Goal: Task Accomplishment & Management: Use online tool/utility

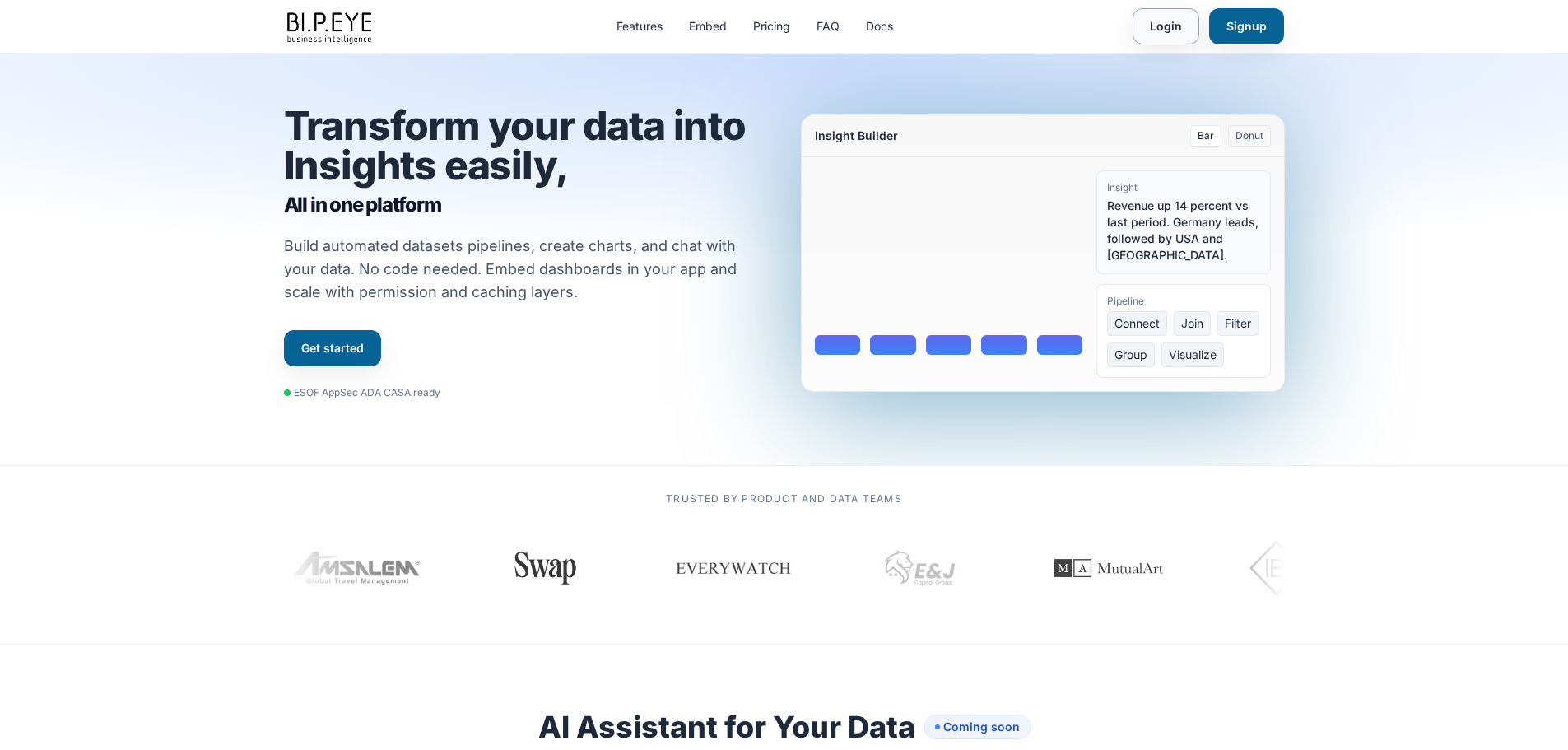
click at [1164, 26] on link "Login" at bounding box center [1166, 27] width 66 height 36
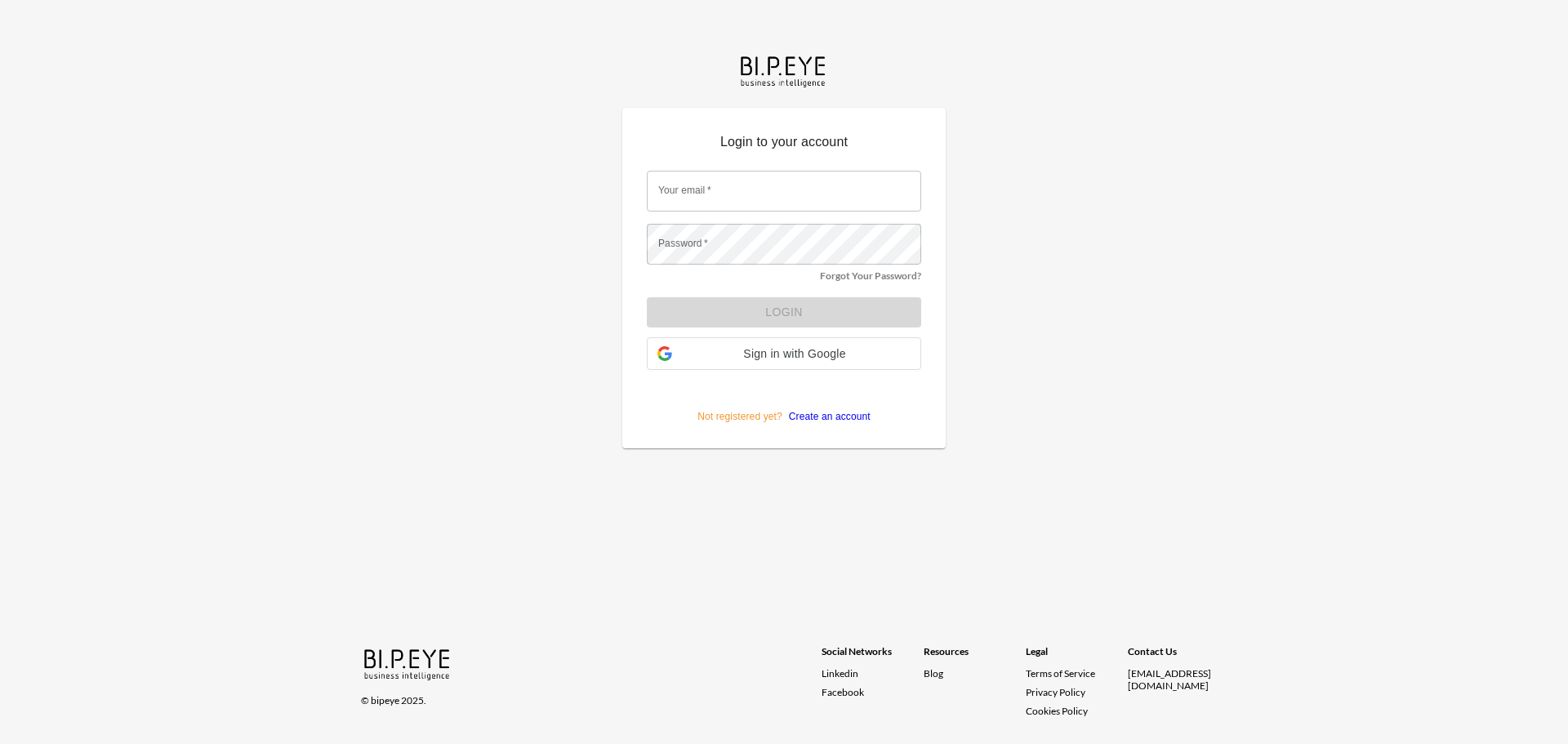
click at [717, 185] on input "Your email   *" at bounding box center [784, 191] width 274 height 40
type input "[EMAIL_ADDRESS][DOMAIN_NAME]"
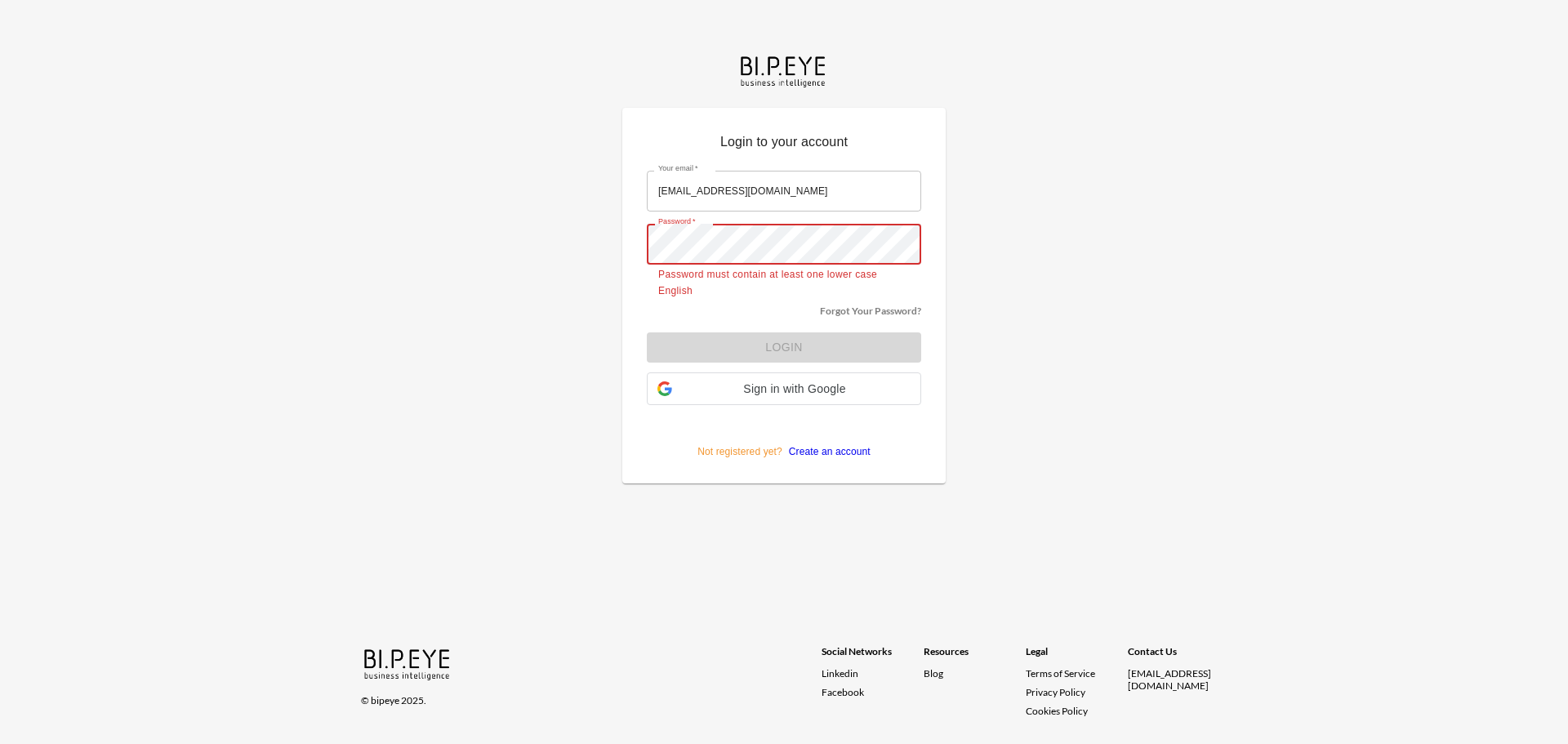
click at [780, 348] on form "Your email   * ariels@ibi.co.il Your email   * Password   * Password   * Passwo…" at bounding box center [784, 309] width 274 height 301
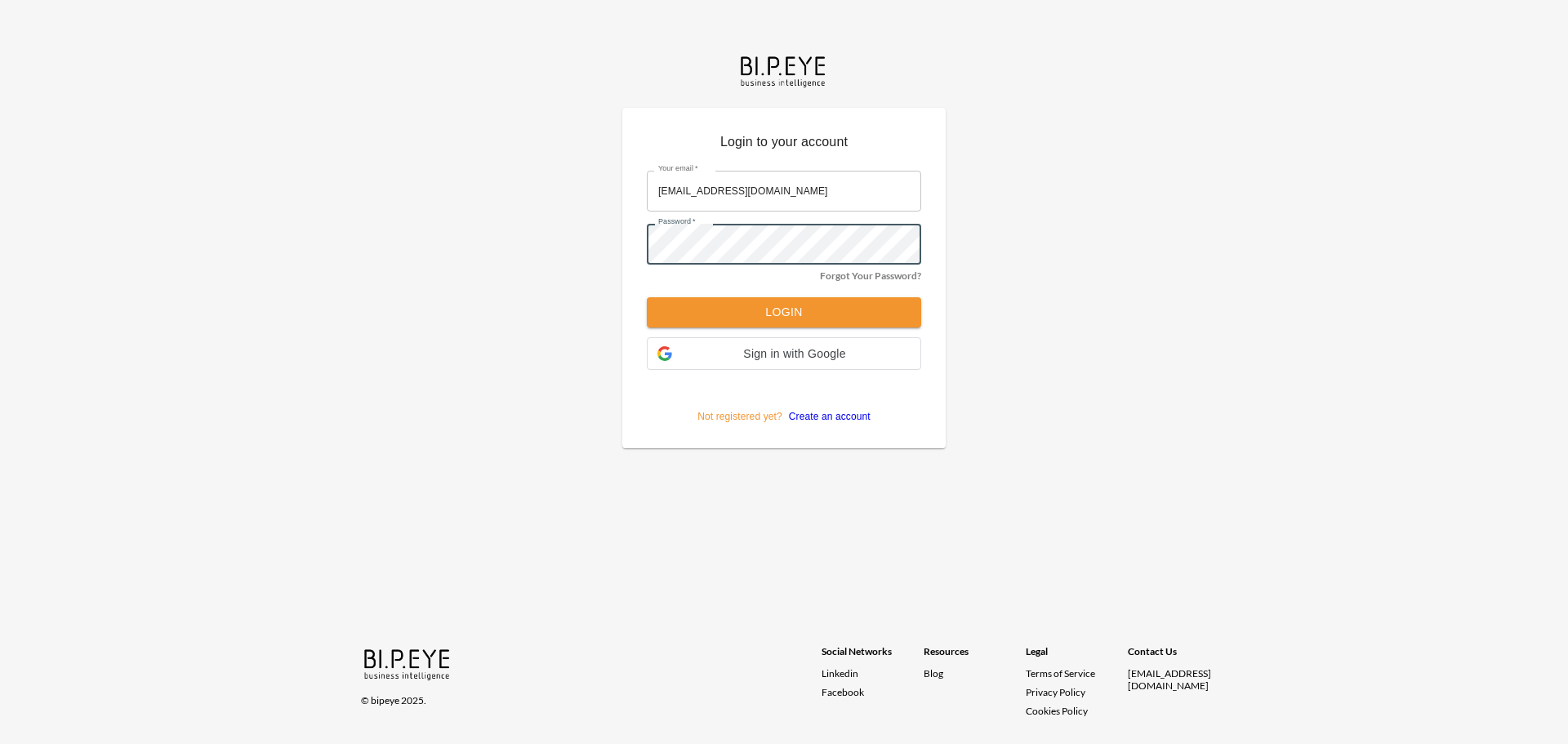
click at [759, 306] on button "Login" at bounding box center [784, 313] width 274 height 30
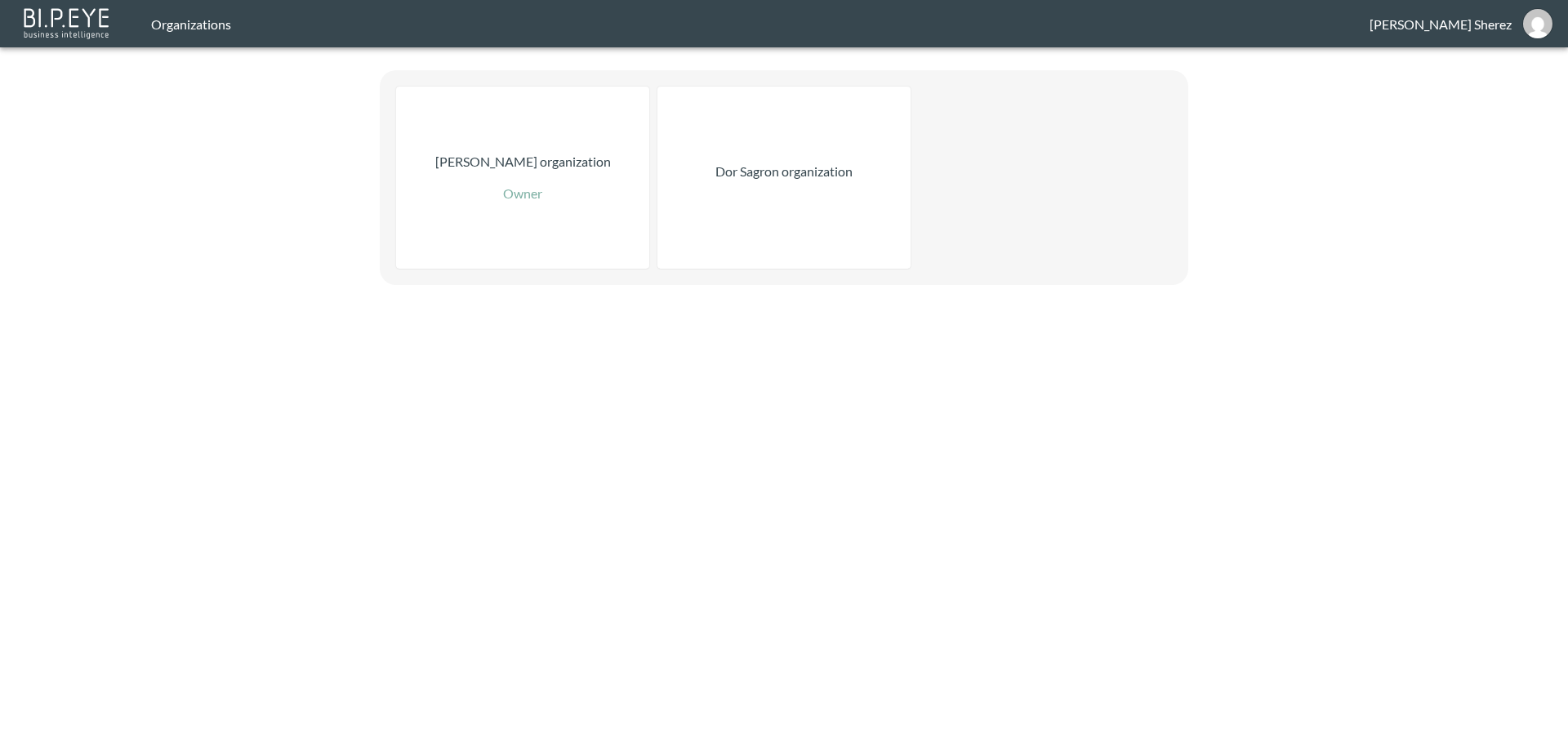
click at [789, 236] on div "Dor Sagron organization" at bounding box center [784, 178] width 254 height 182
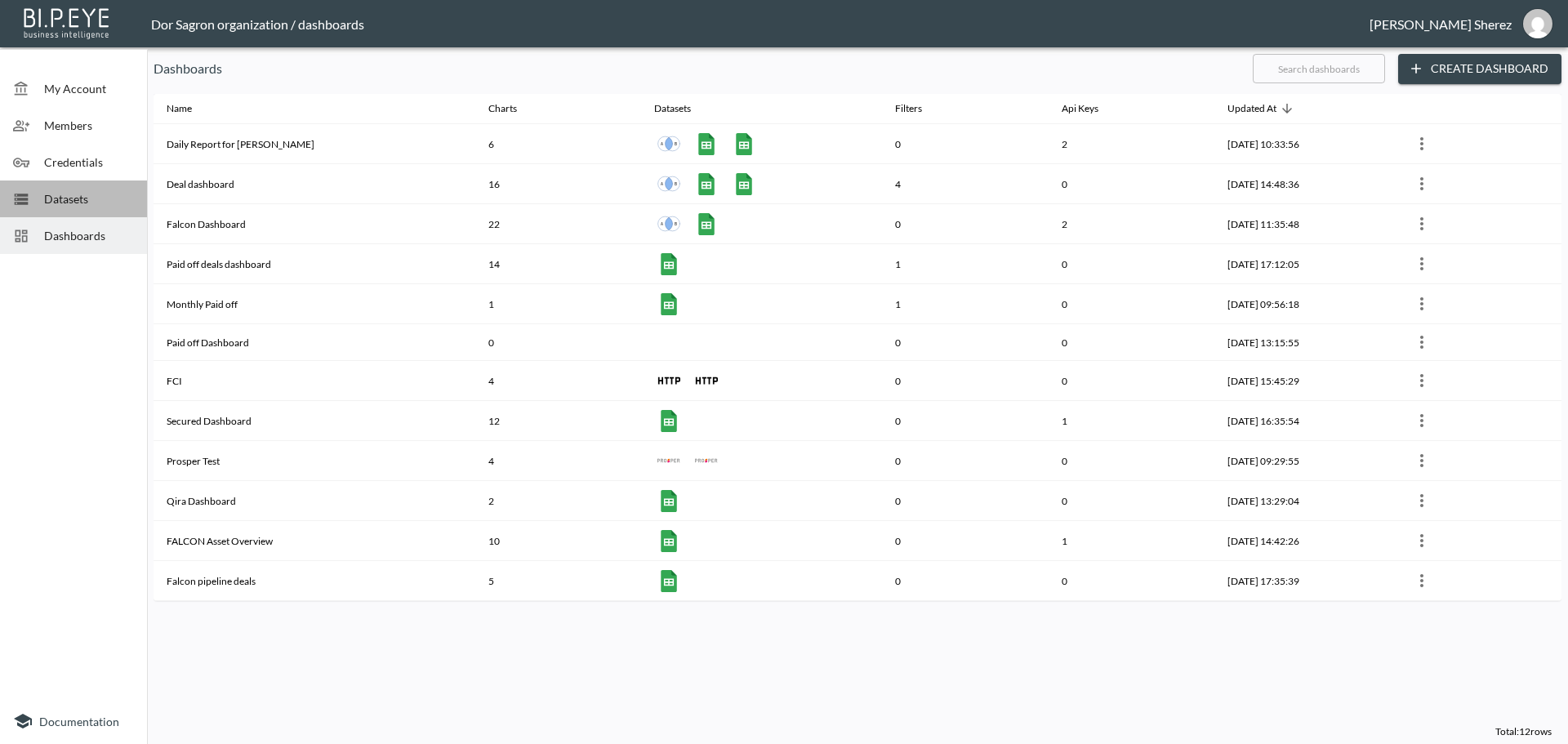
click at [64, 193] on span "Datasets" at bounding box center [89, 199] width 90 height 17
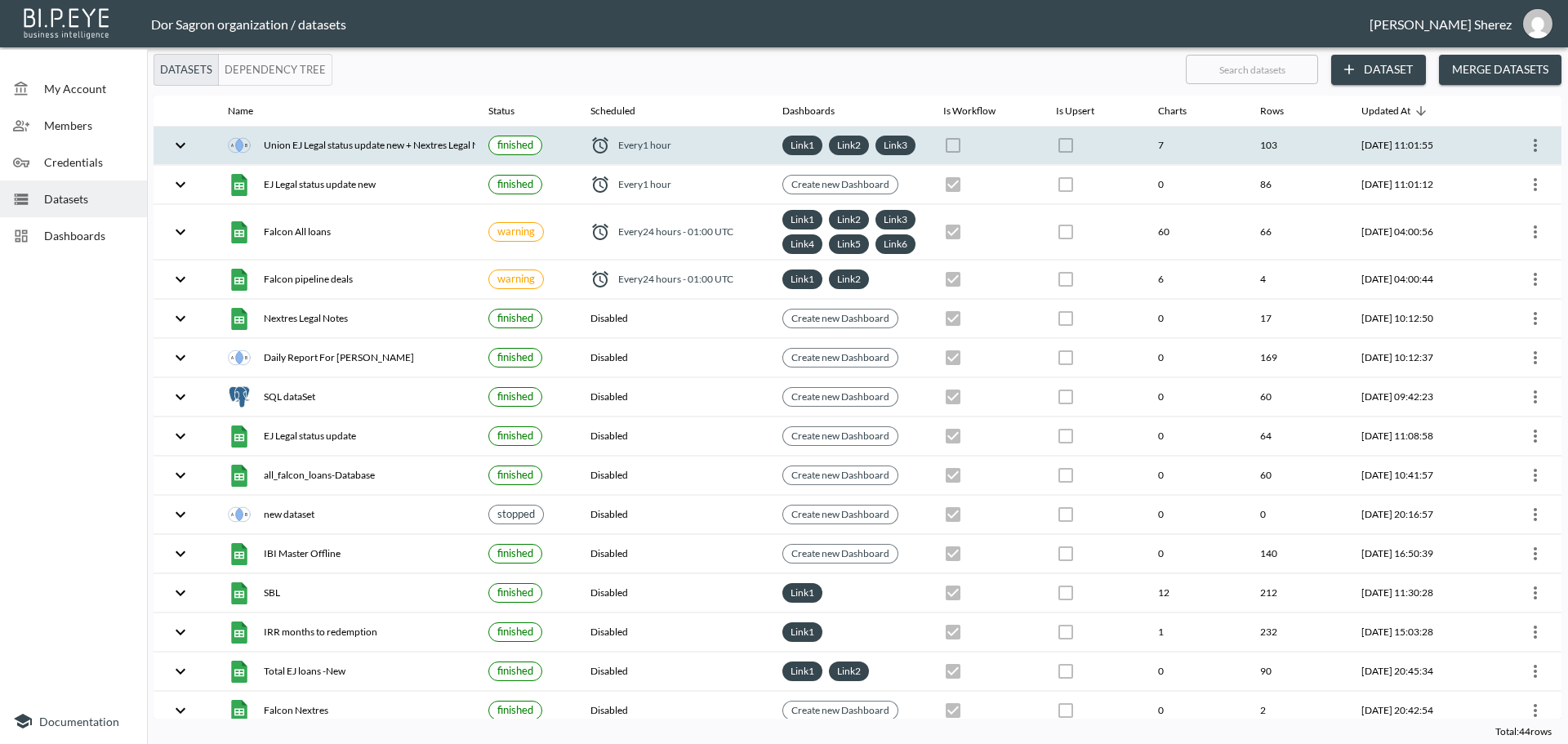
click at [1530, 153] on icon "more" at bounding box center [1535, 145] width 20 height 20
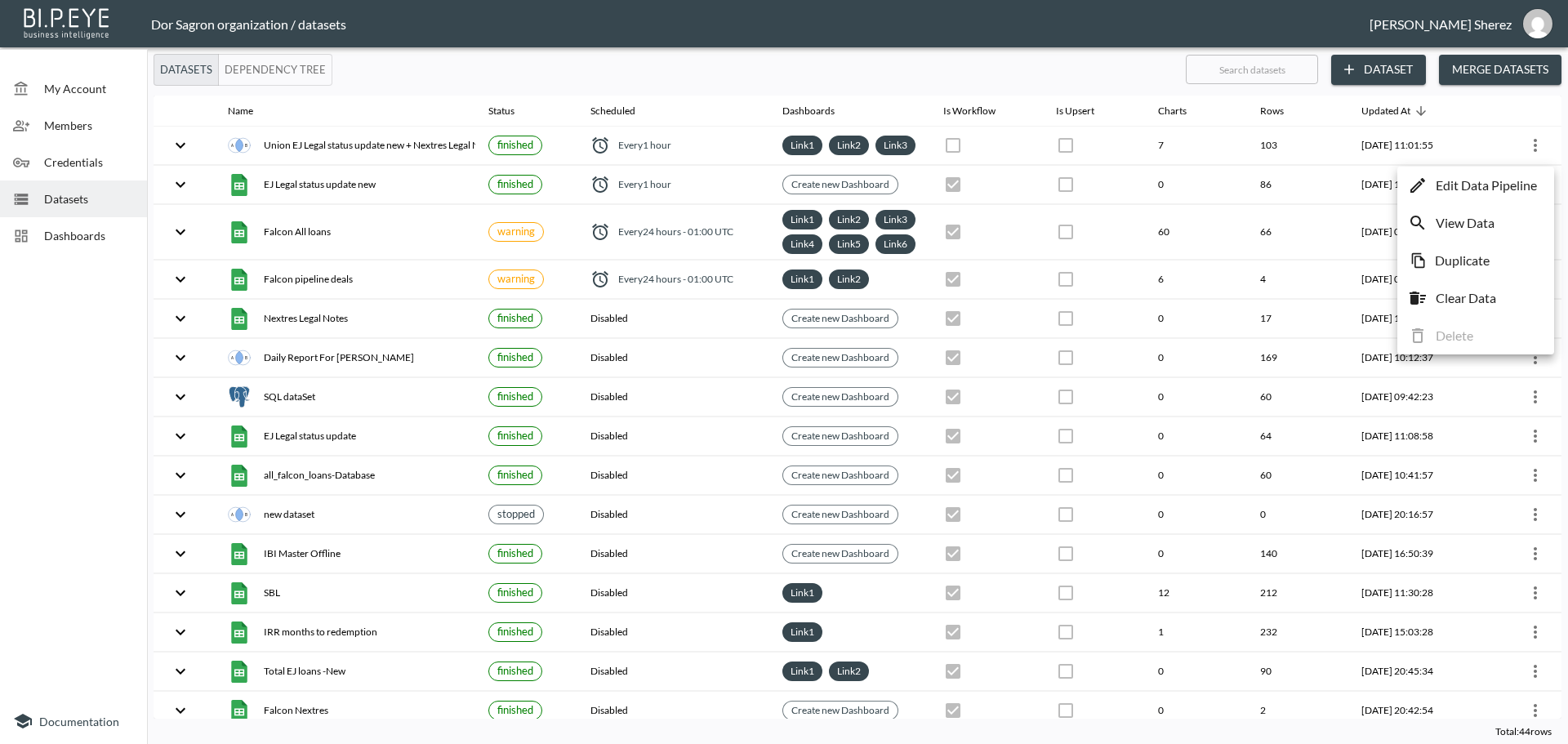
click at [1499, 178] on p "Edit Data Pipeline" at bounding box center [1487, 185] width 101 height 20
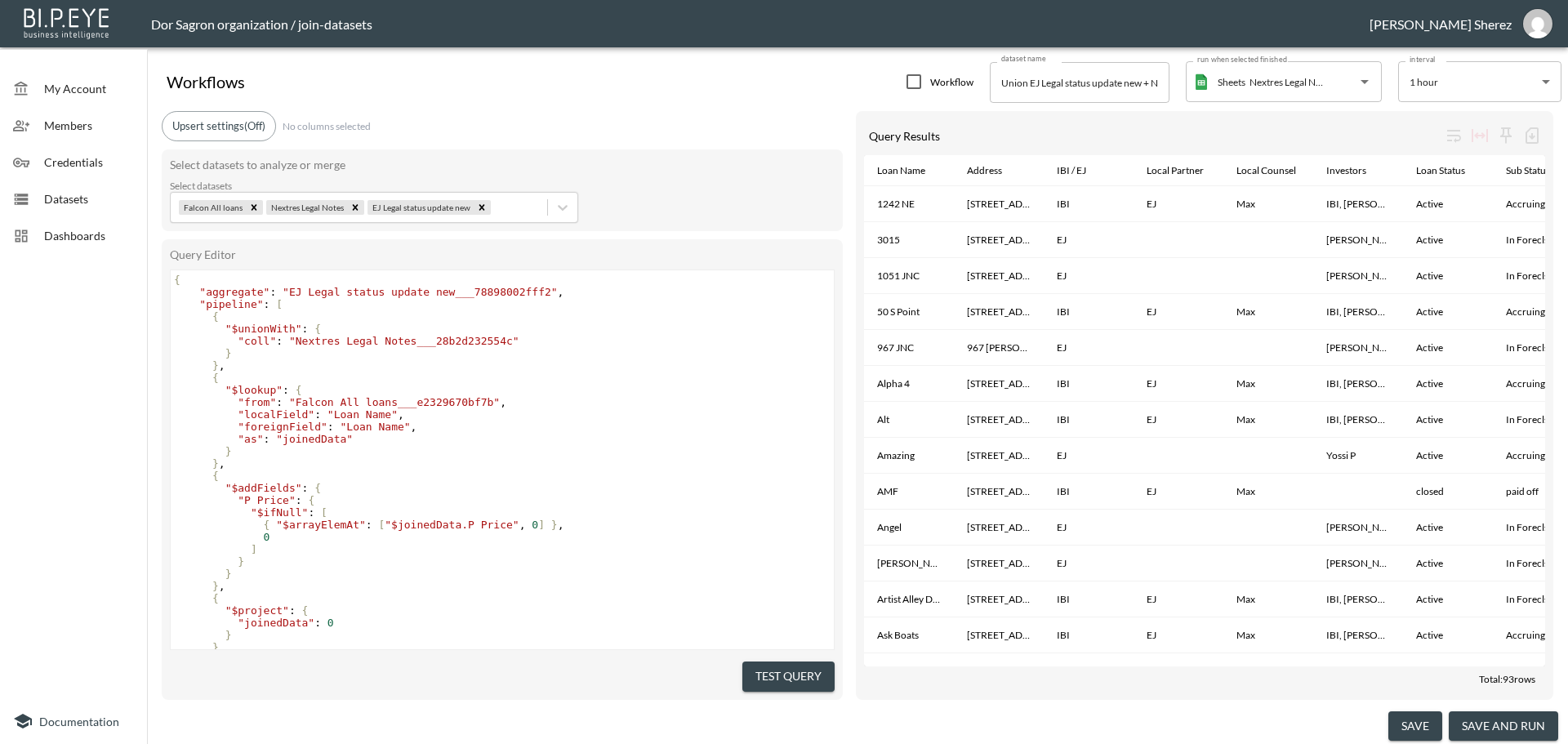
click at [1531, 727] on button "save and run" at bounding box center [1504, 726] width 110 height 30
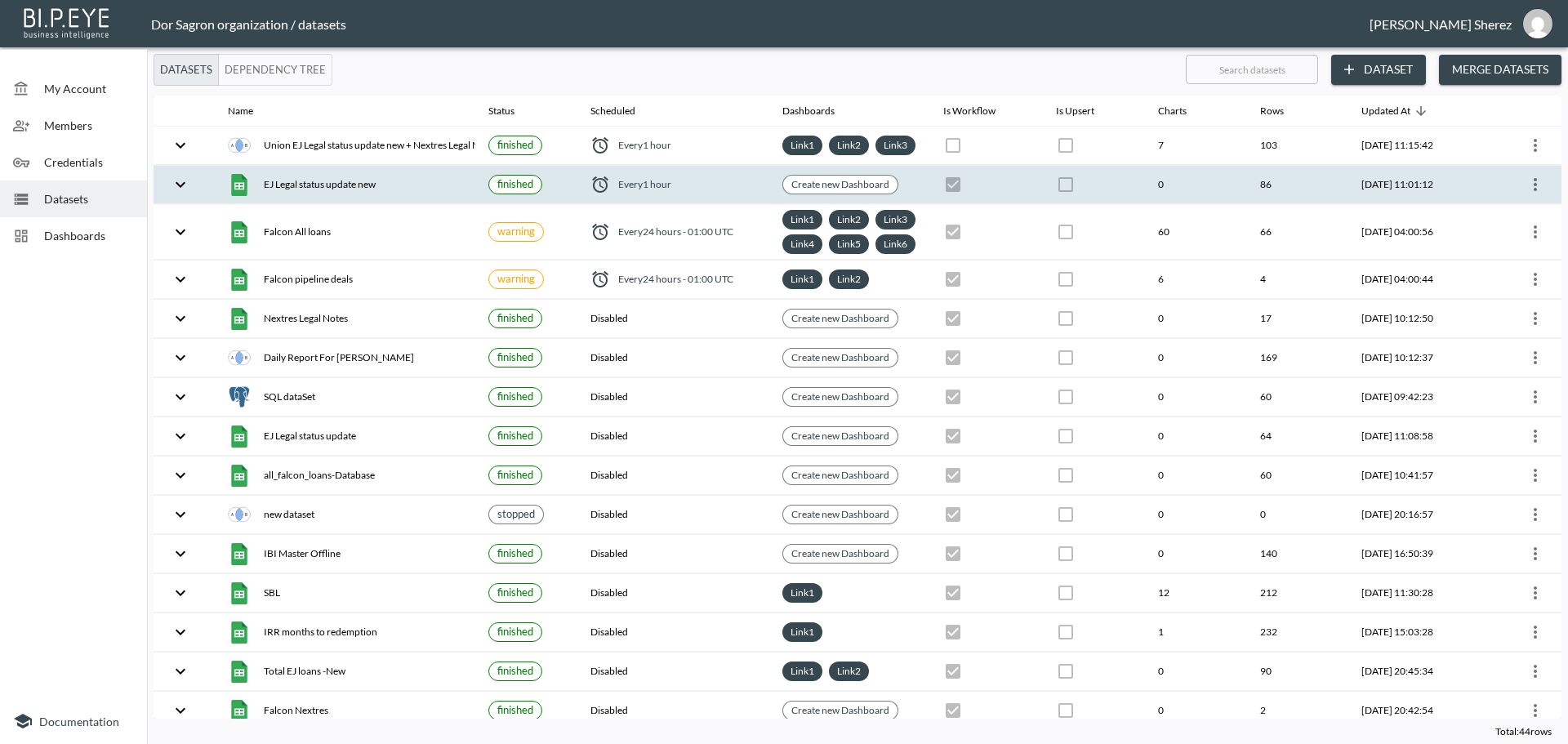
click at [1530, 194] on icon "more" at bounding box center [1535, 184] width 20 height 20
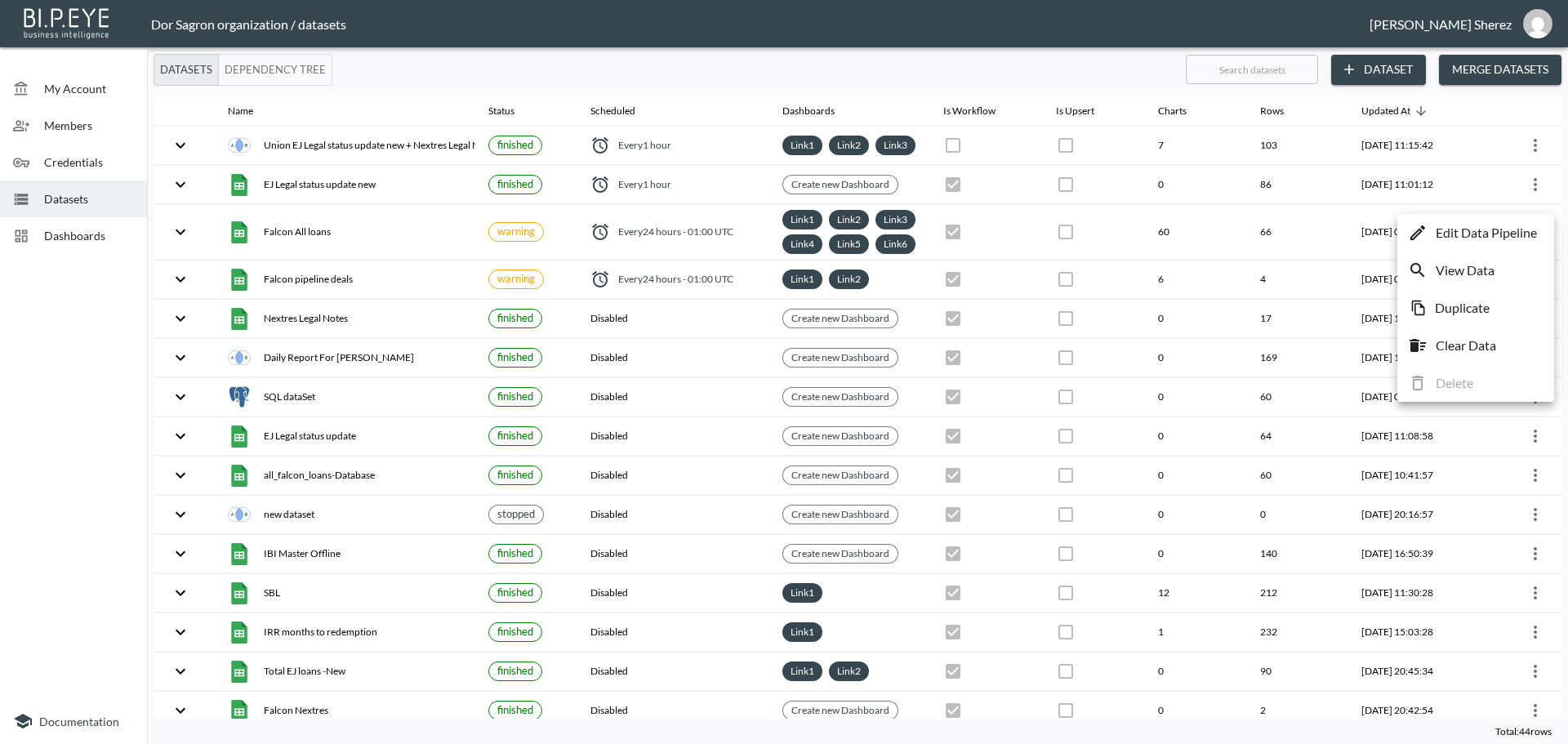
click at [1499, 236] on p "Edit Data Pipeline" at bounding box center [1487, 232] width 101 height 20
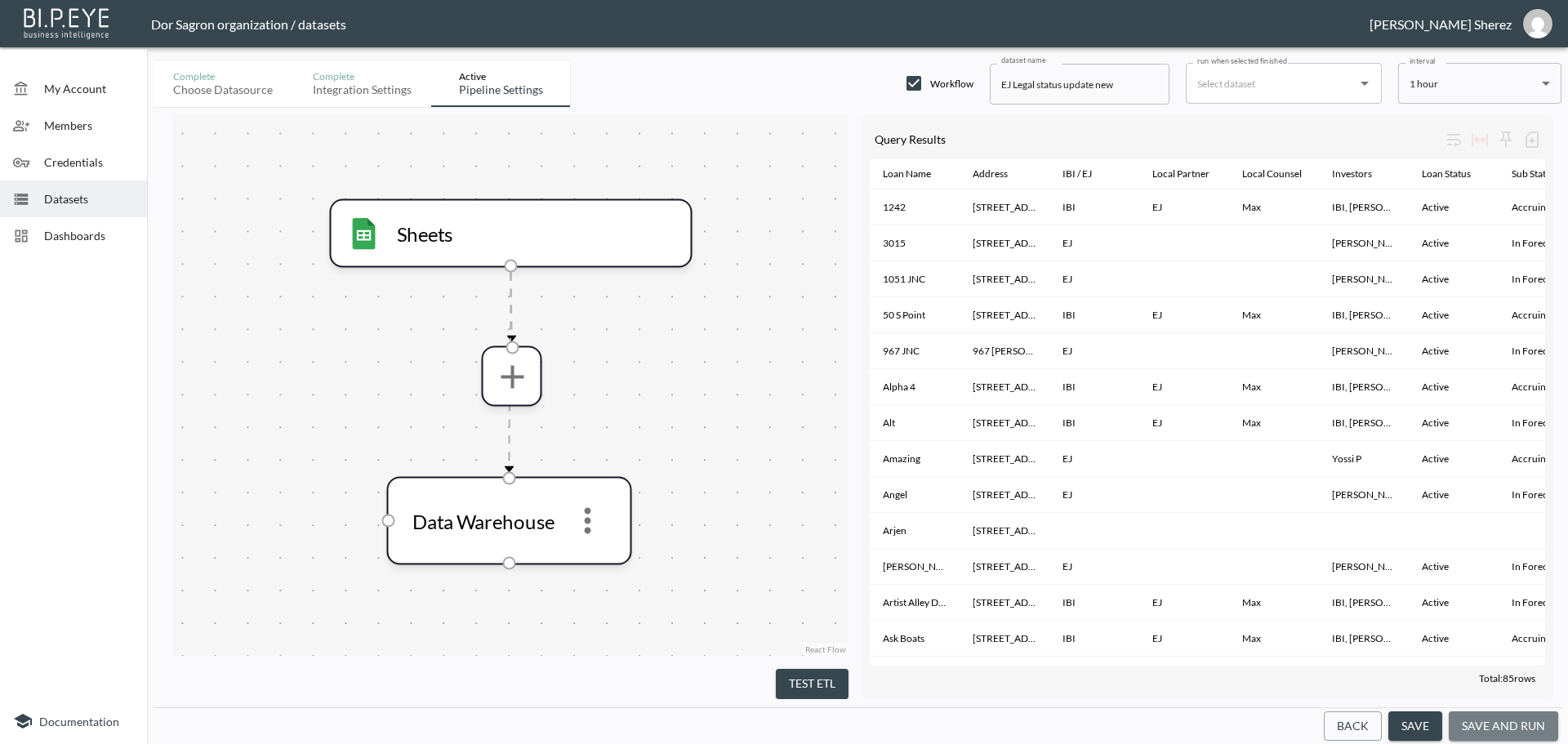
click at [1499, 729] on button "save and run" at bounding box center [1504, 726] width 110 height 30
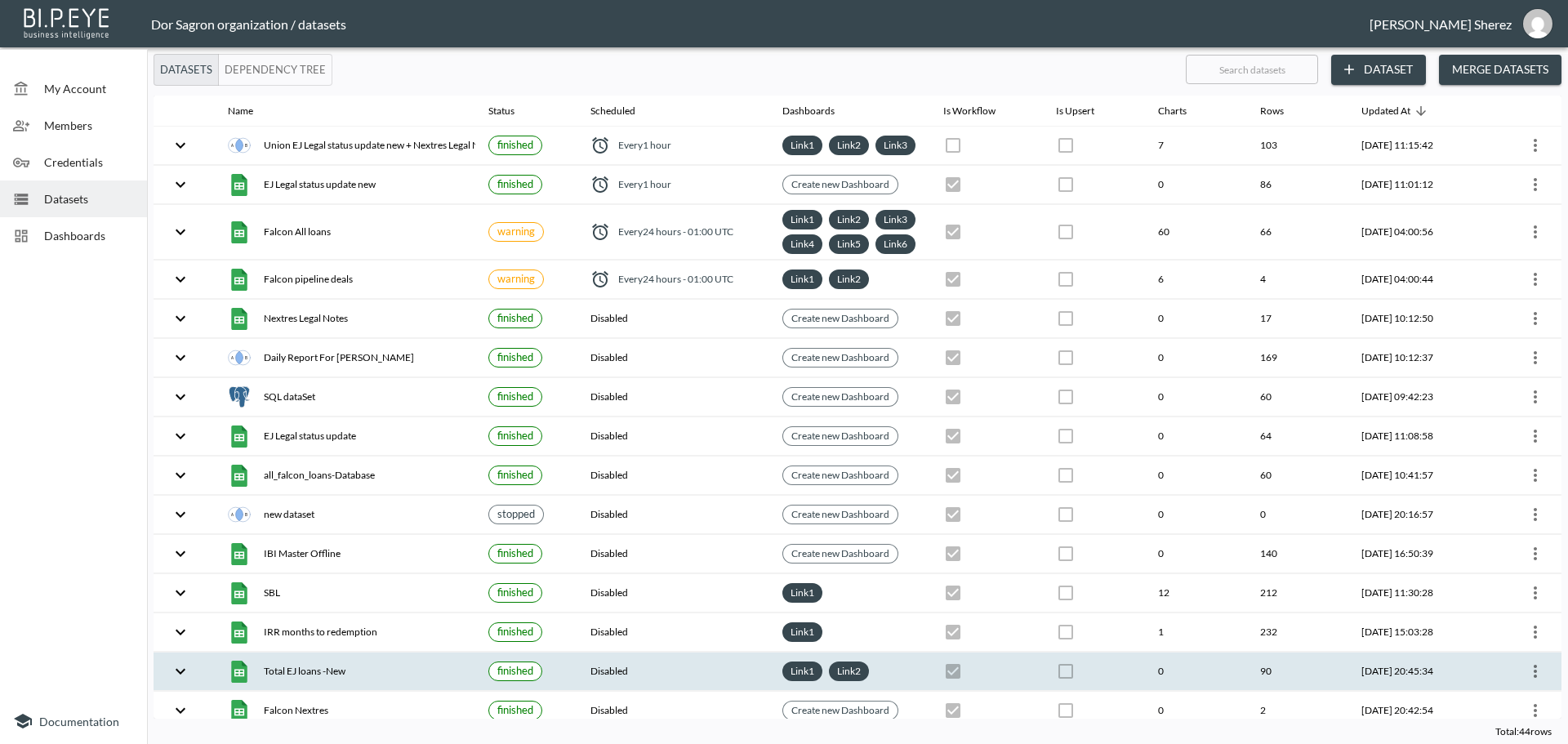
checkbox input "true"
checkbox input "false"
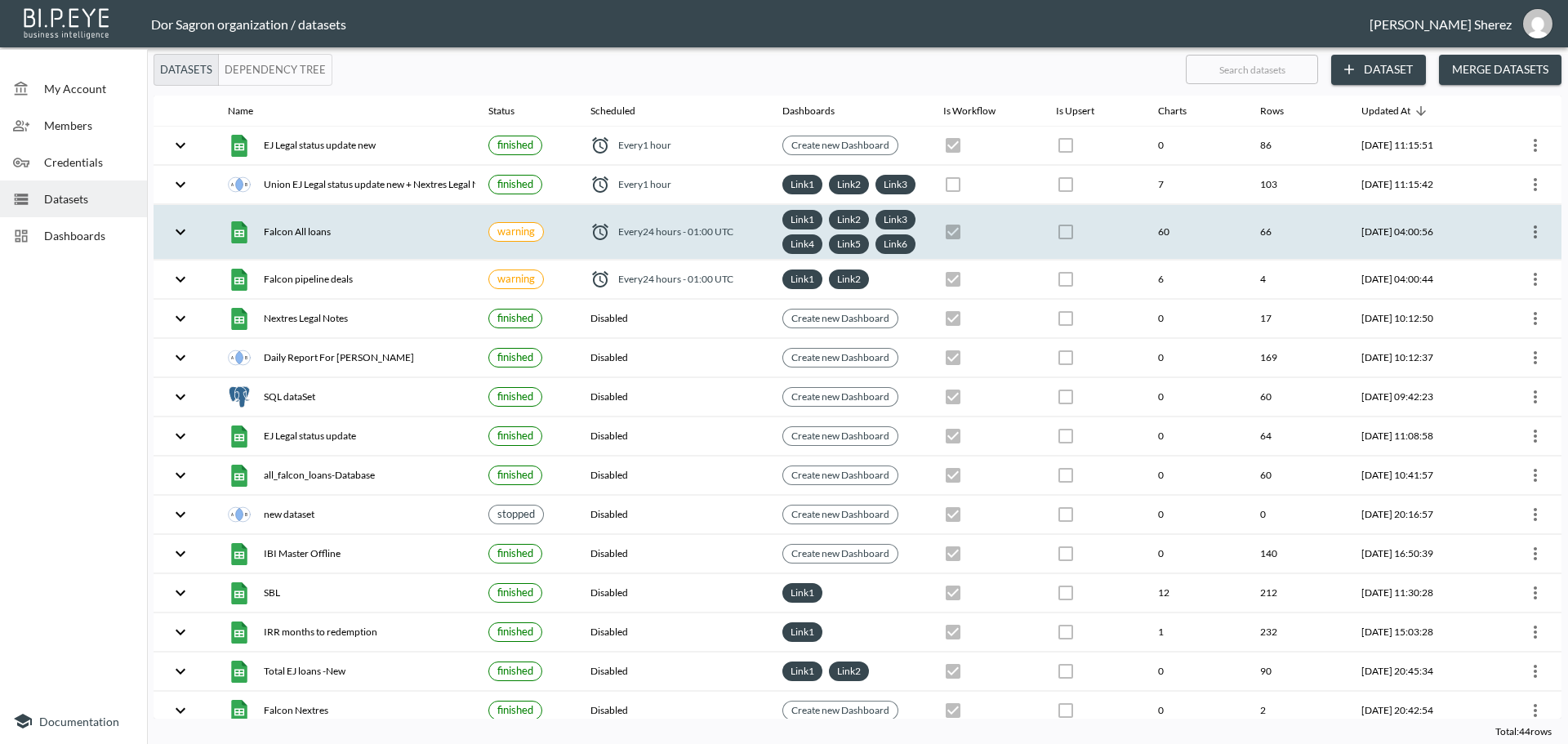
click at [1534, 241] on icon "more" at bounding box center [1535, 232] width 20 height 20
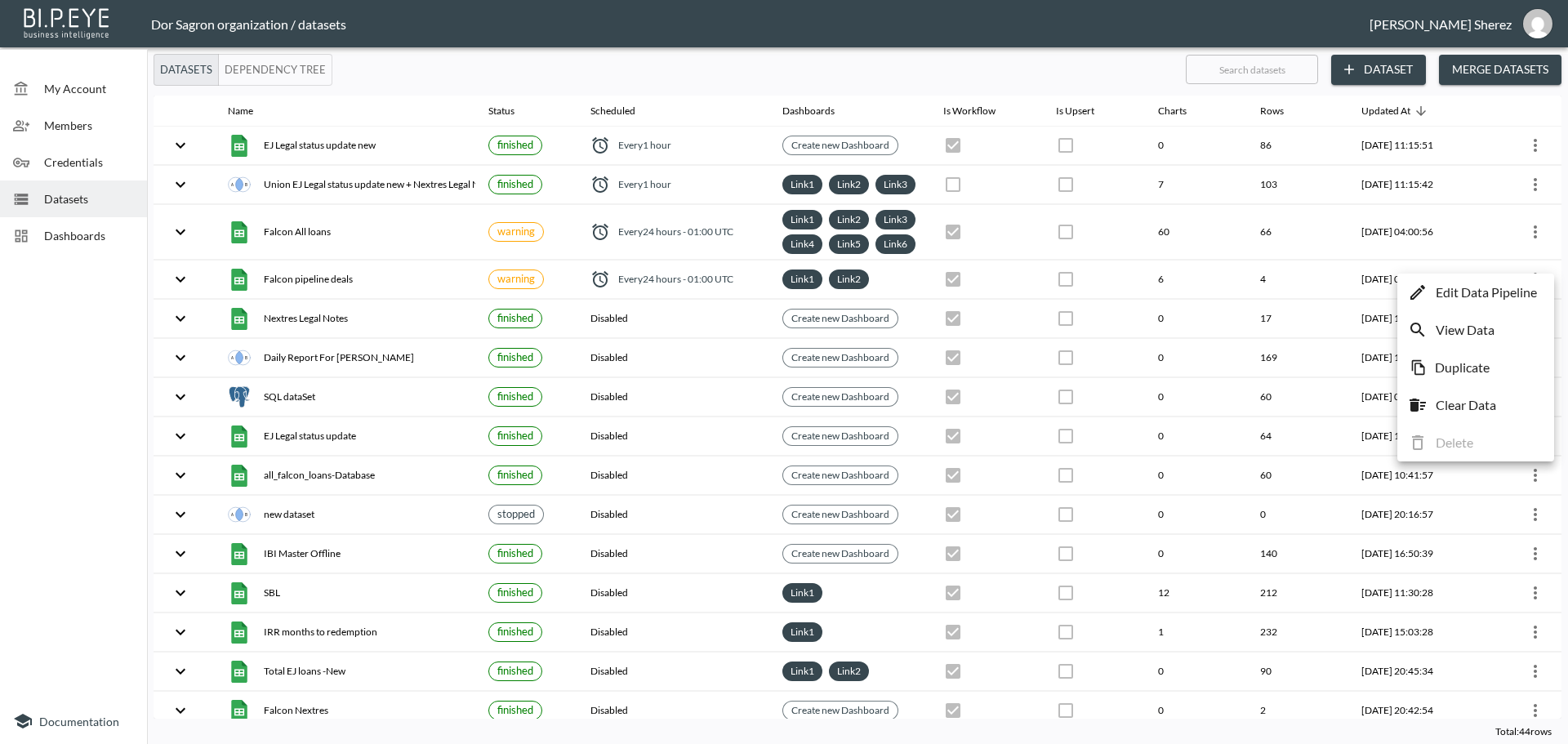
click at [1483, 290] on p "Edit Data Pipeline" at bounding box center [1487, 292] width 101 height 20
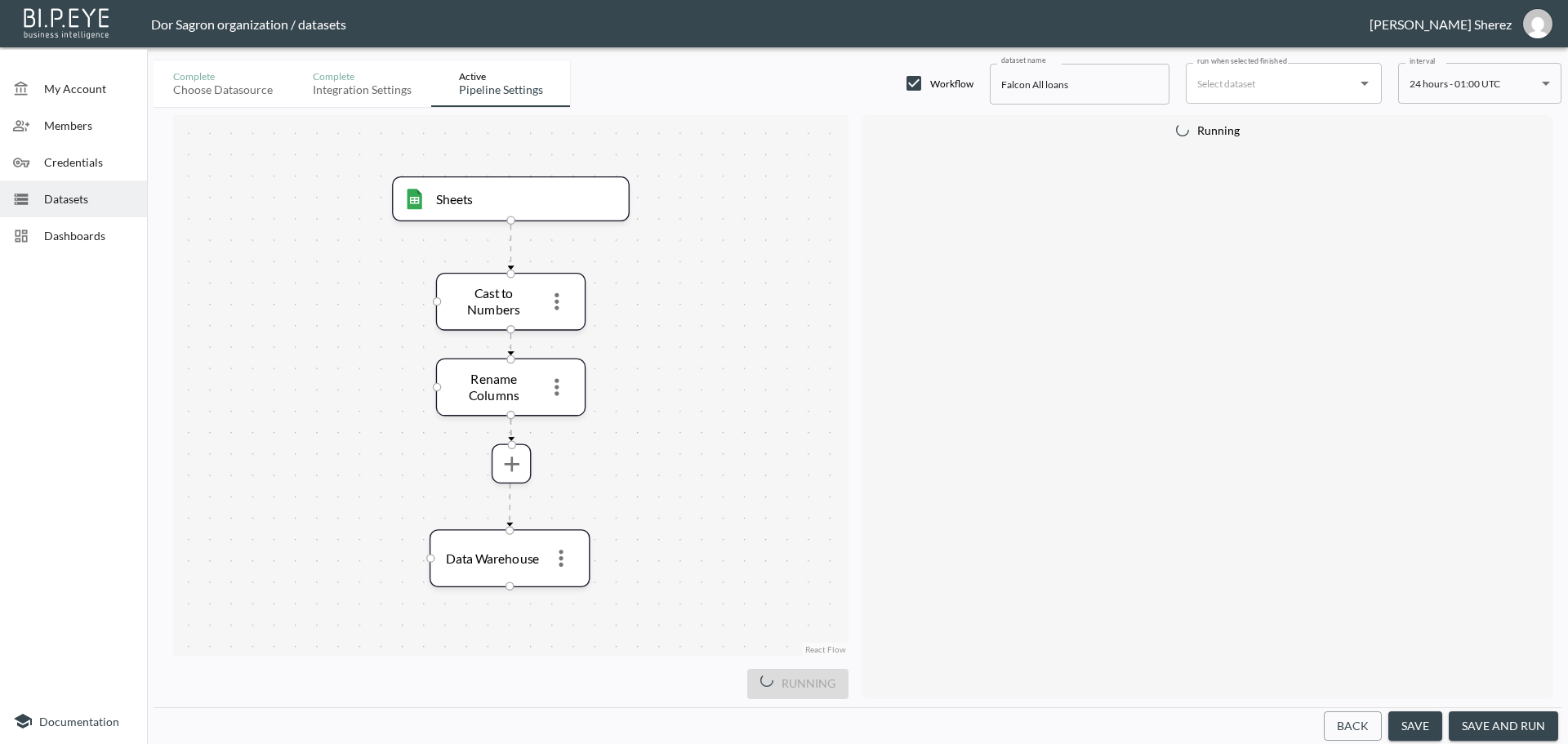
click at [1528, 725] on button "save and run" at bounding box center [1504, 726] width 110 height 30
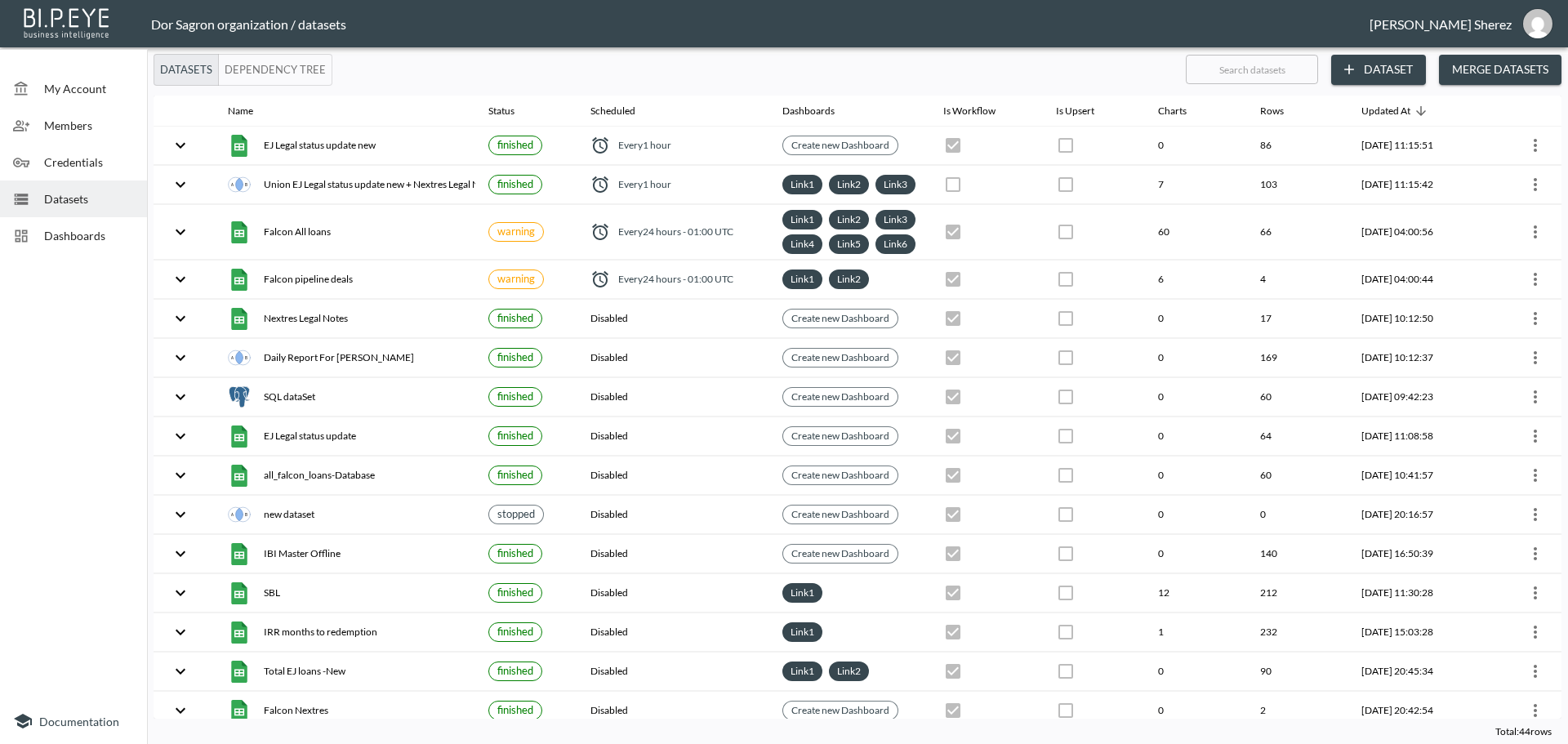
checkbox input "true"
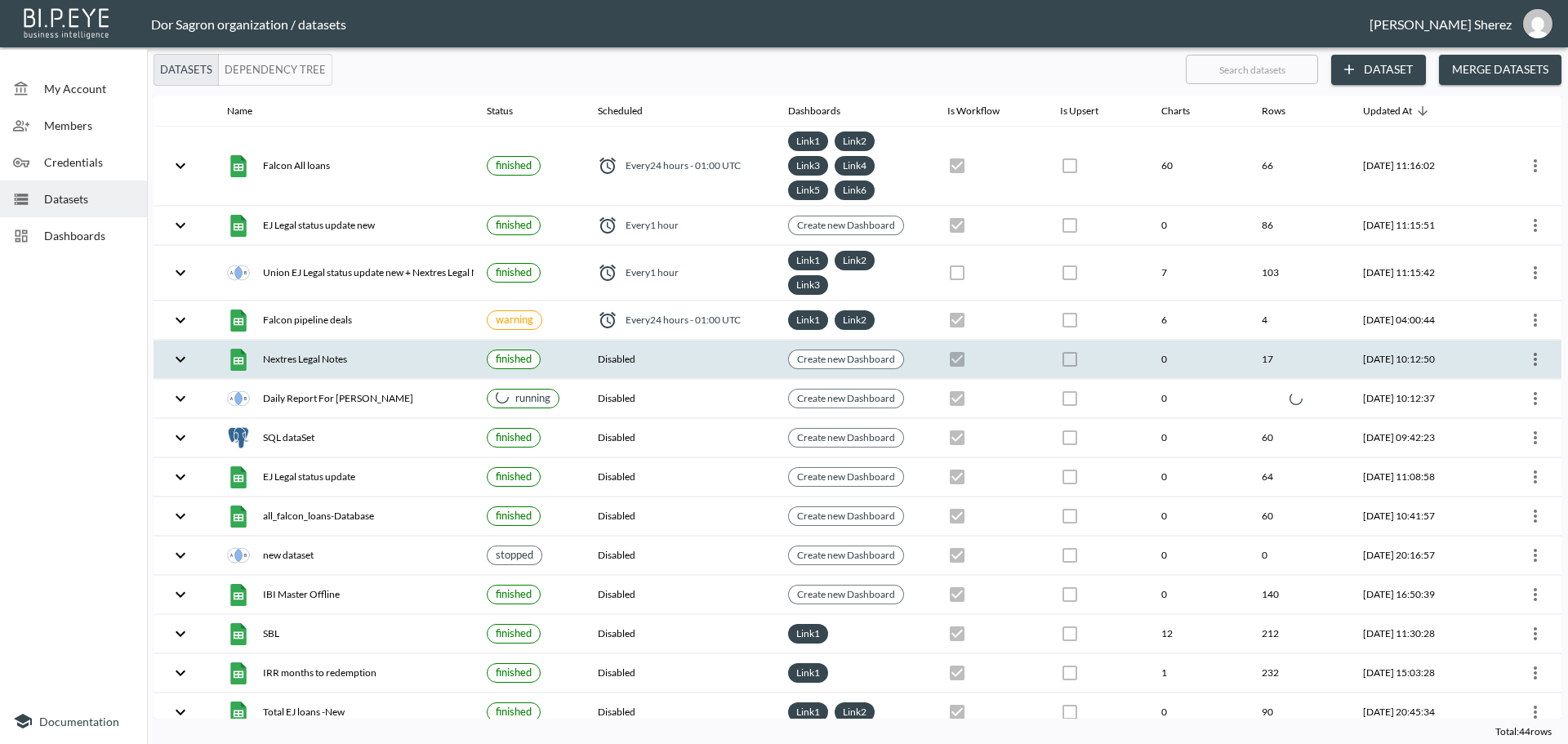
checkbox input "true"
checkbox input "false"
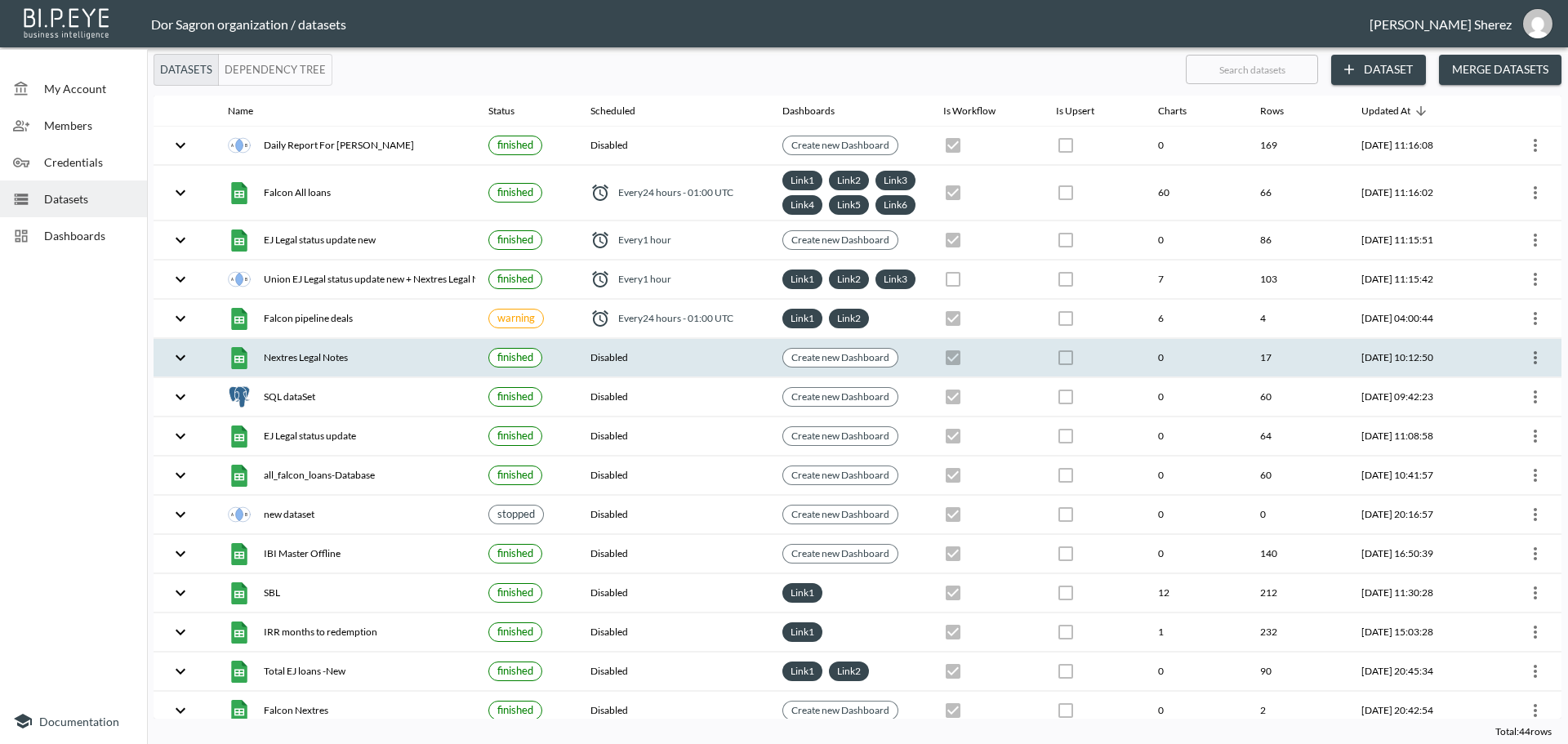
click at [1527, 367] on icon "more" at bounding box center [1535, 357] width 20 height 20
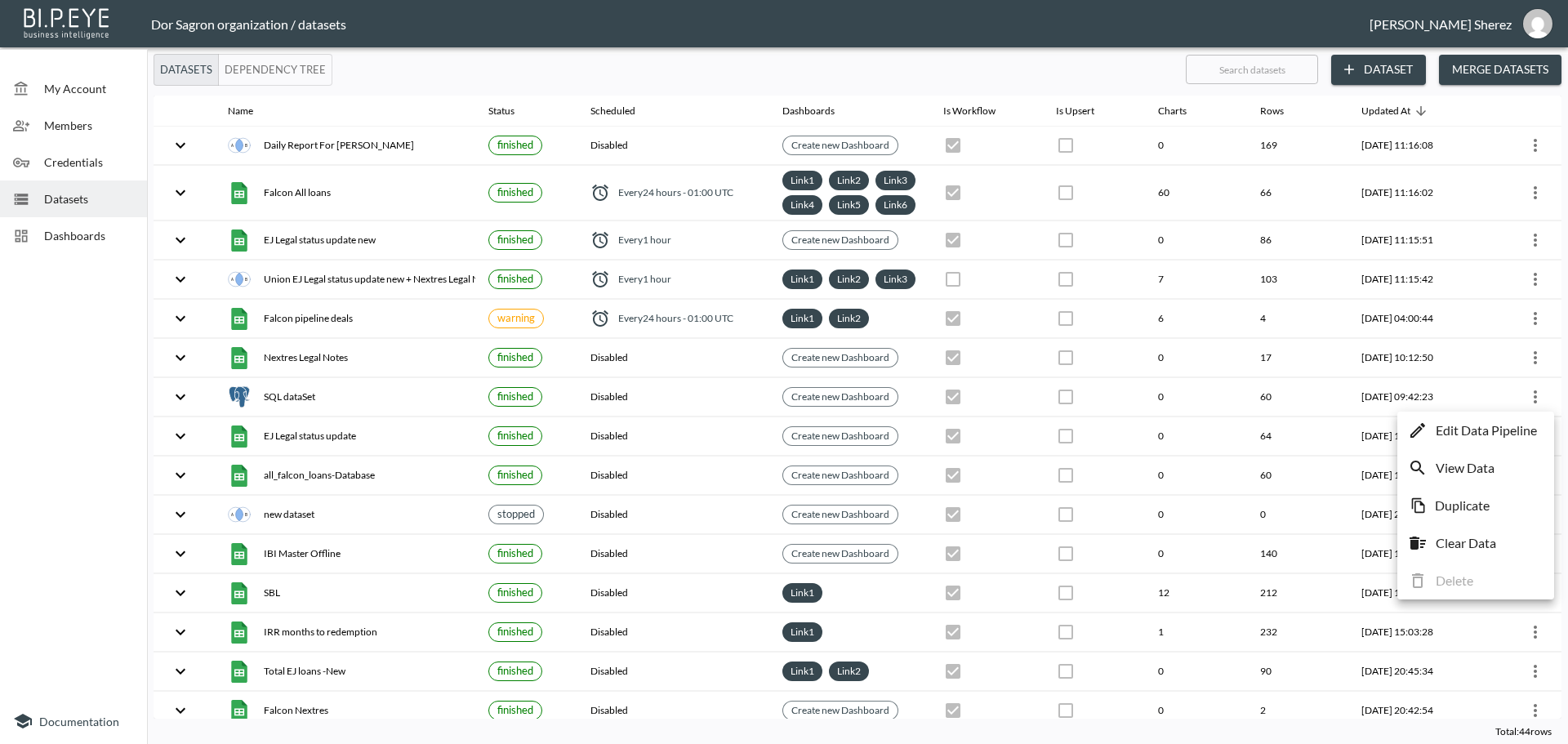
click at [1483, 424] on p "Edit Data Pipeline" at bounding box center [1487, 430] width 101 height 20
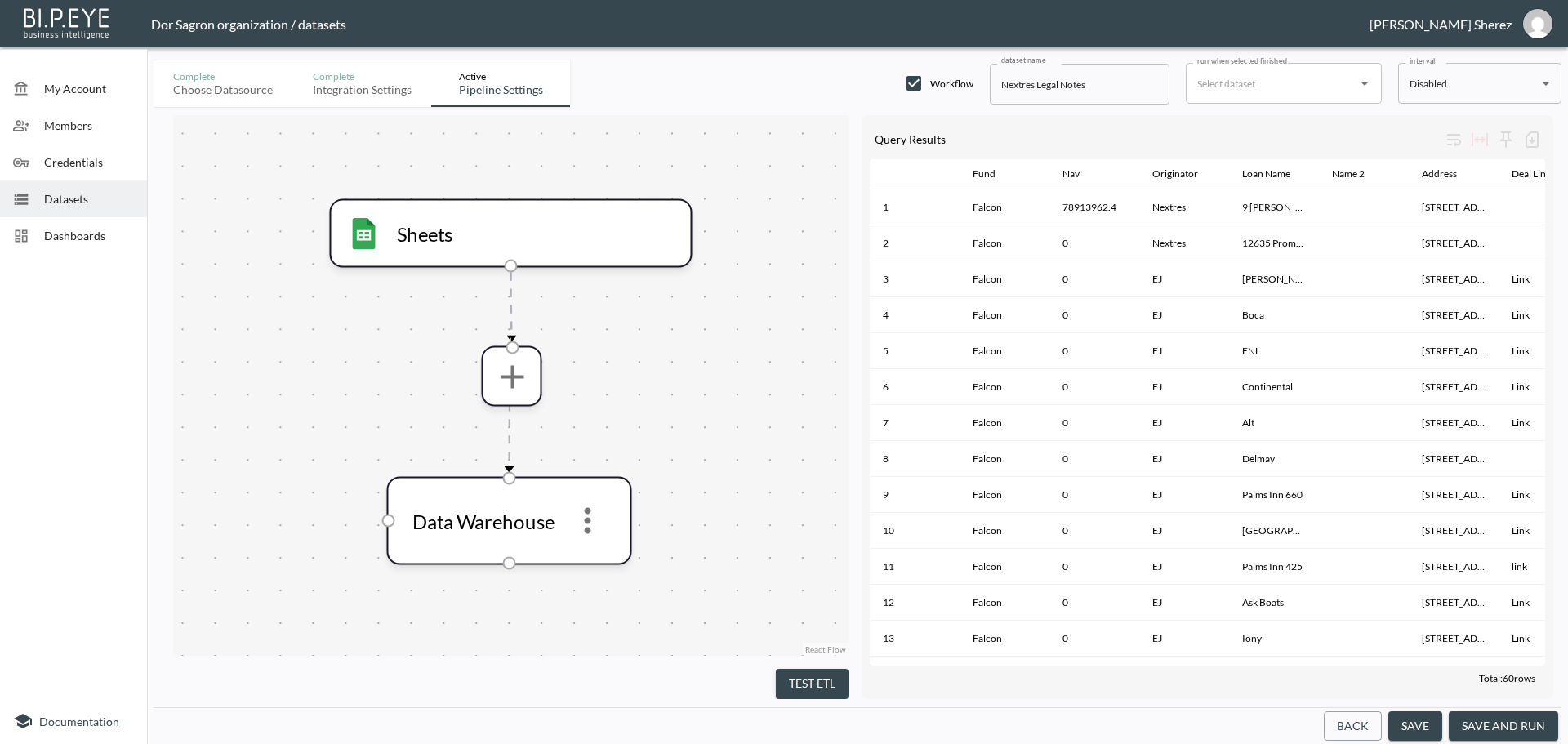
click at [1511, 732] on button "save and run" at bounding box center [1504, 726] width 110 height 30
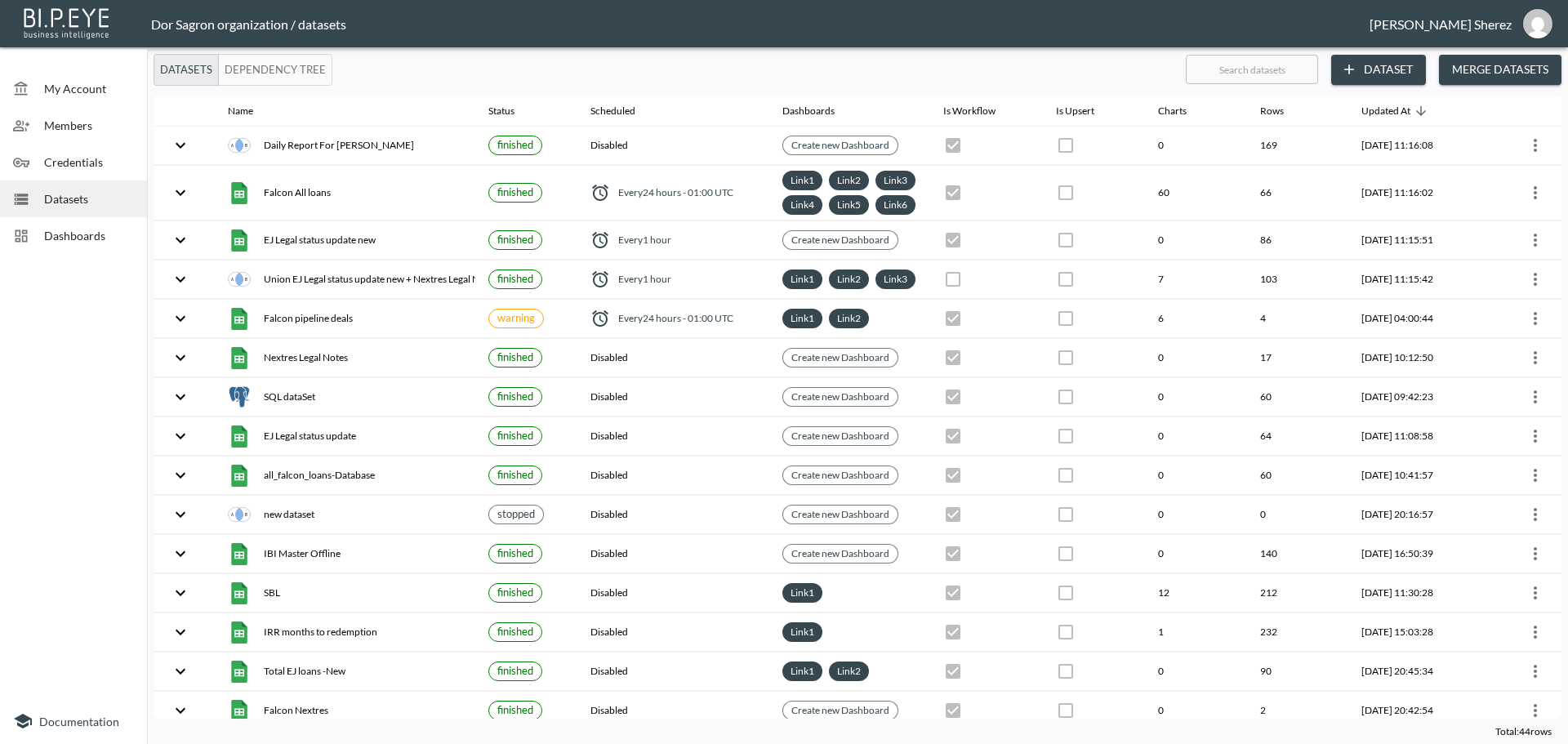
checkbox input "true"
checkbox input "false"
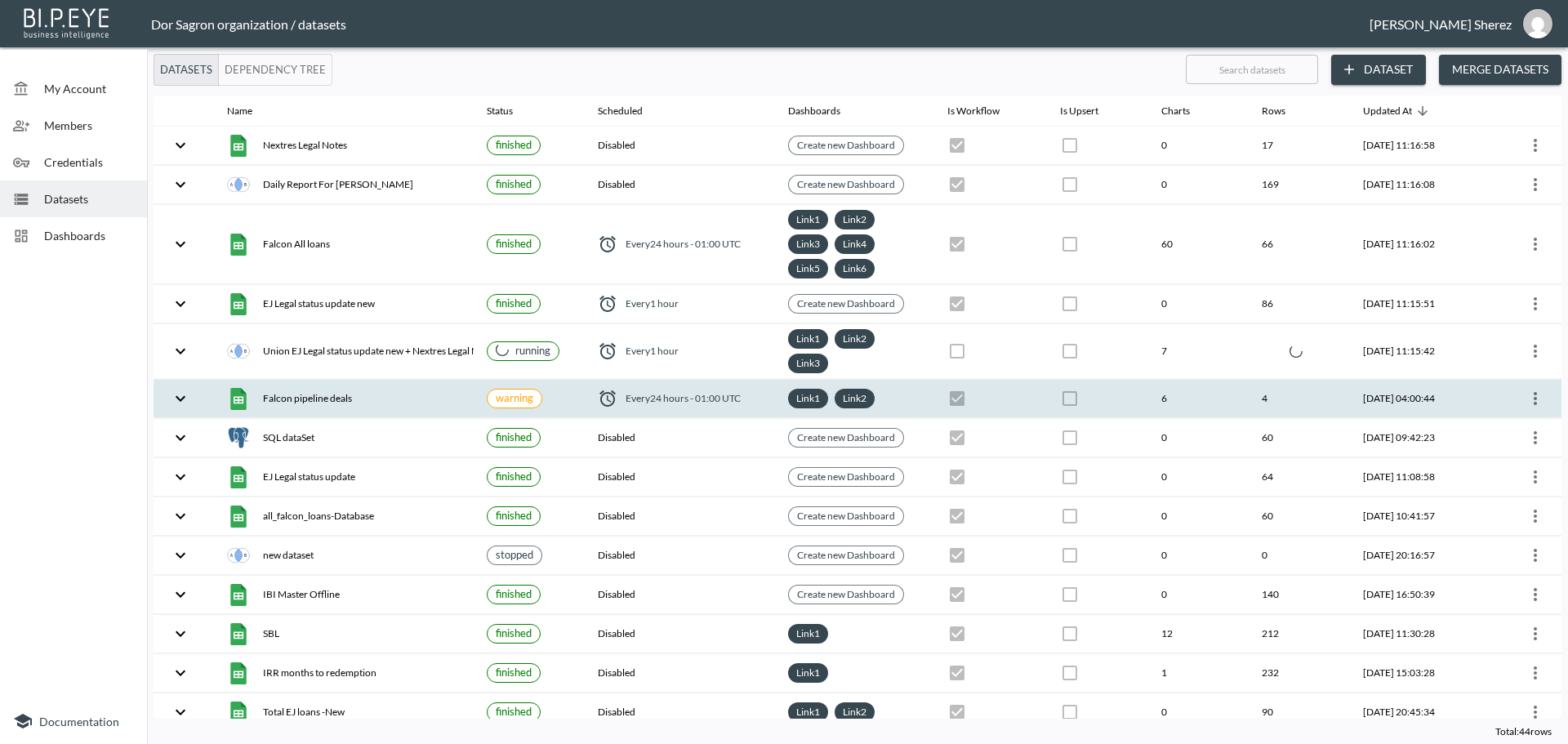
checkbox input "false"
checkbox input "true"
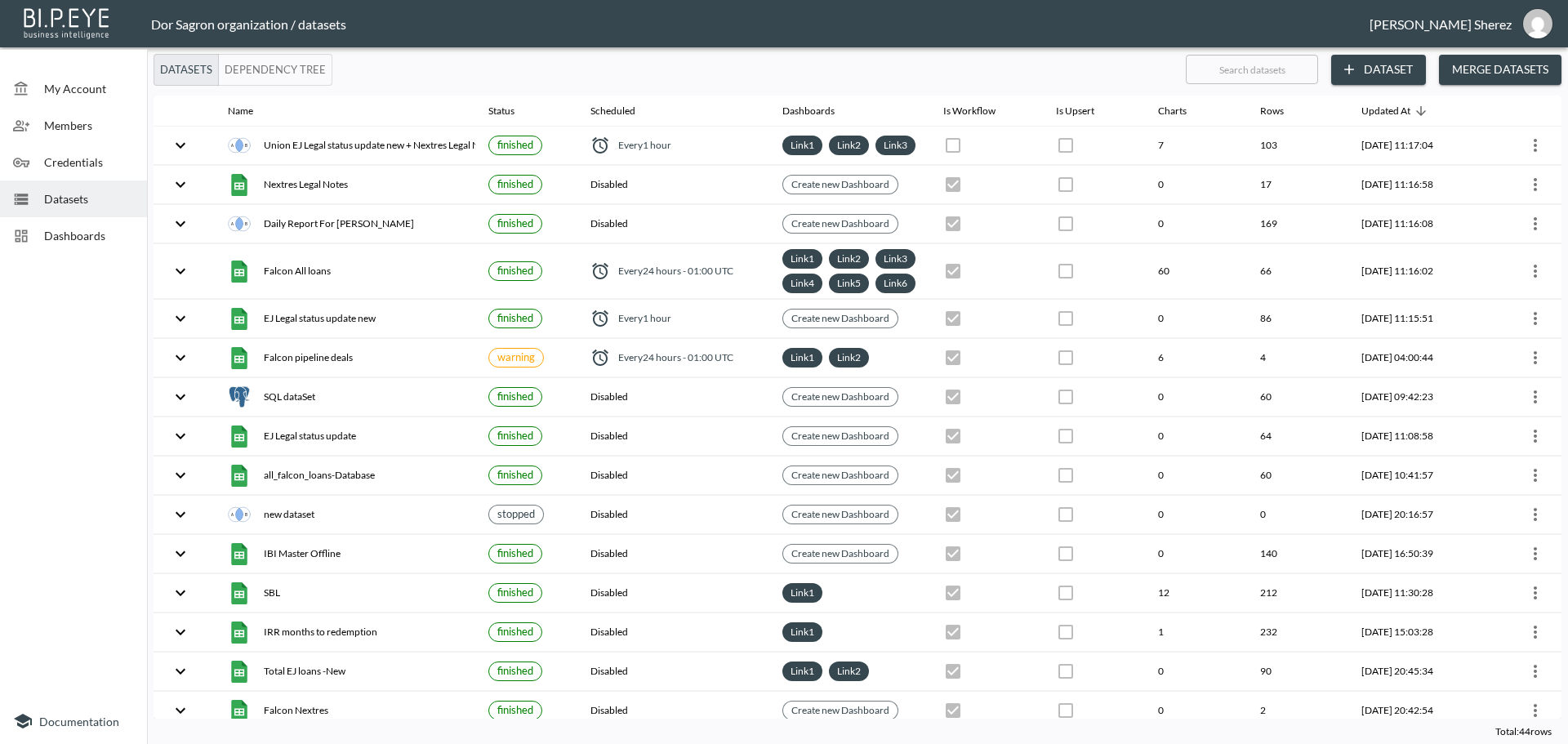
checkbox input "true"
checkbox input "false"
